Goal: Task Accomplishment & Management: Use online tool/utility

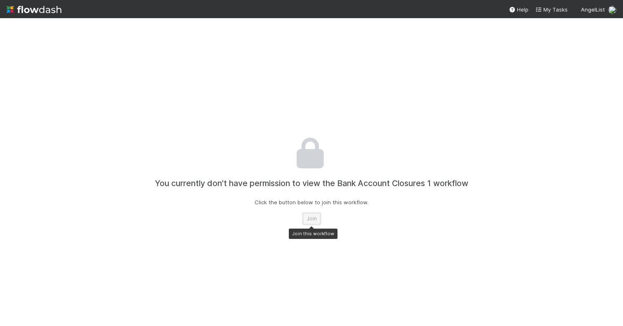
click at [315, 223] on button "Join" at bounding box center [312, 219] width 18 height 12
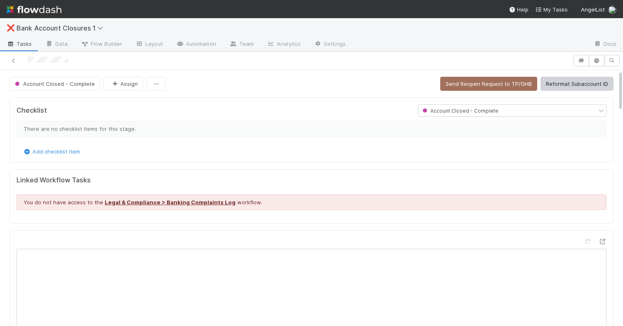
click at [471, 111] on span "Account Closed - Complete" at bounding box center [460, 111] width 78 height 6
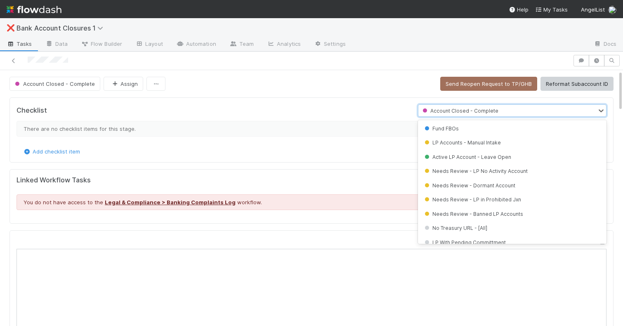
scroll to position [95, 0]
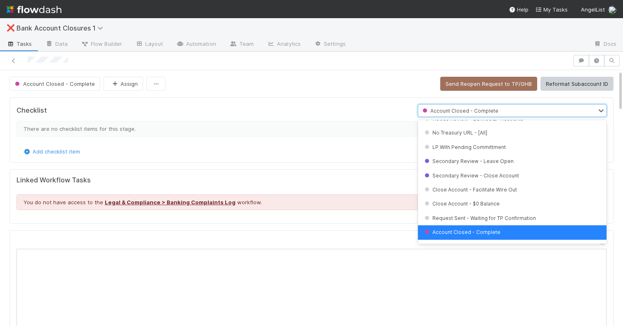
click at [310, 106] on div "Checklist" at bounding box center [211, 110] width 402 height 12
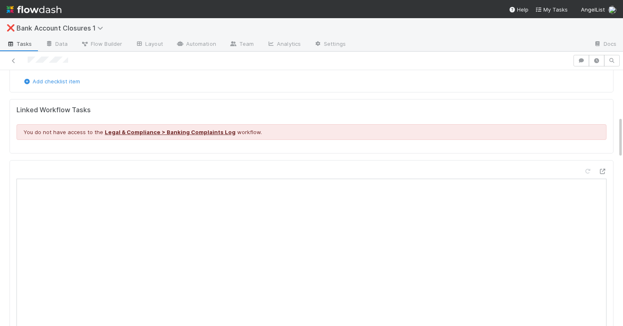
scroll to position [0, 0]
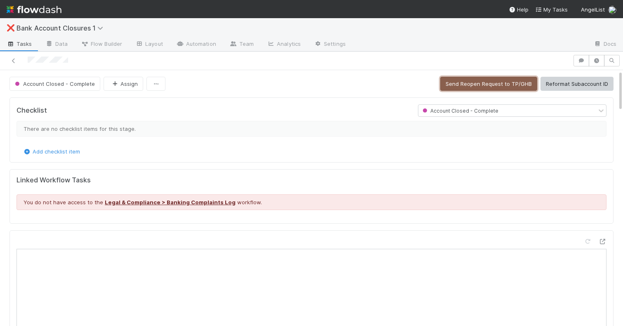
click at [467, 83] on button "Send Reopen Request to TP/GHB" at bounding box center [488, 84] width 97 height 14
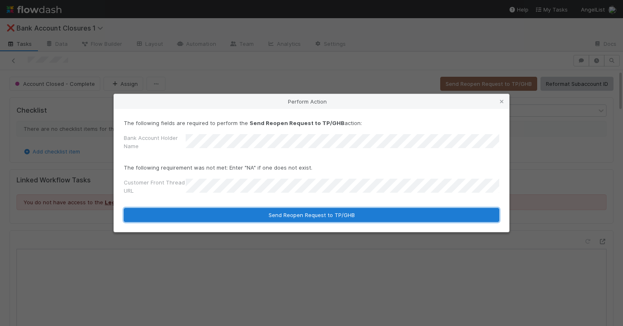
click at [260, 218] on button "Send Reopen Request to TP/GHB" at bounding box center [312, 215] width 376 height 14
